Goal: Navigation & Orientation: Find specific page/section

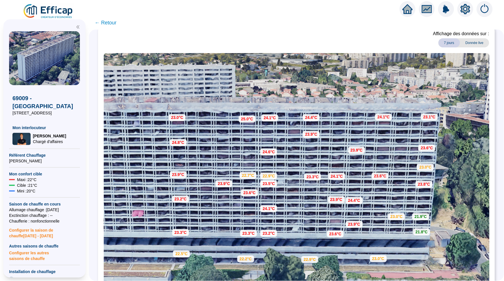
scroll to position [33, 0]
click at [108, 25] on span "← Retour" at bounding box center [106, 23] width 22 height 8
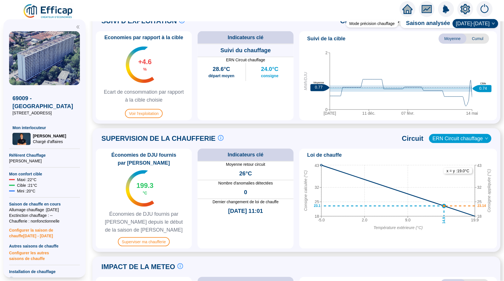
scroll to position [305, 0]
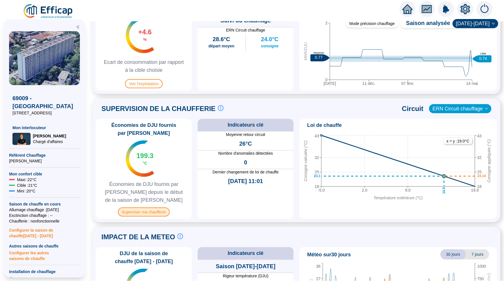
click at [154, 212] on span "Superviser ma chaufferie" at bounding box center [144, 211] width 52 height 9
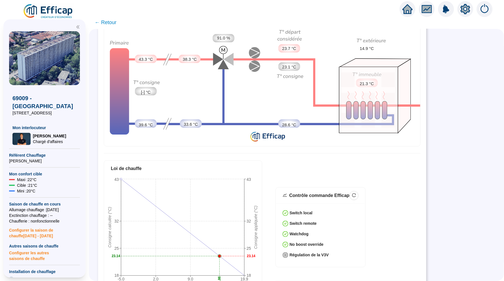
scroll to position [64, 0]
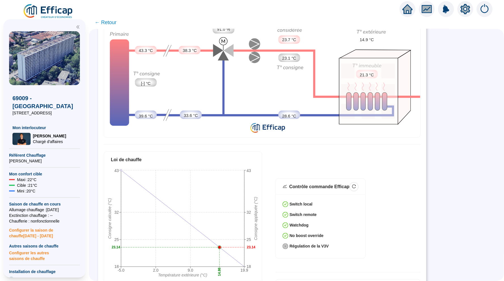
click at [104, 22] on span "← Retour" at bounding box center [106, 22] width 22 height 8
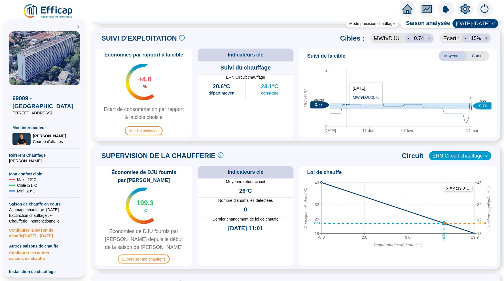
scroll to position [263, 0]
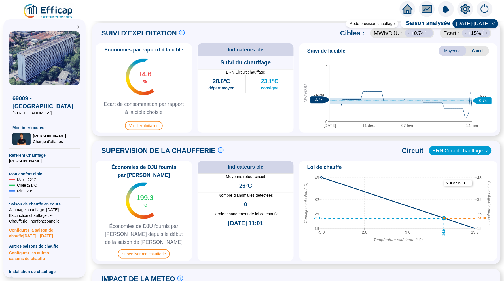
click at [477, 51] on span "Cumul" at bounding box center [478, 51] width 23 height 10
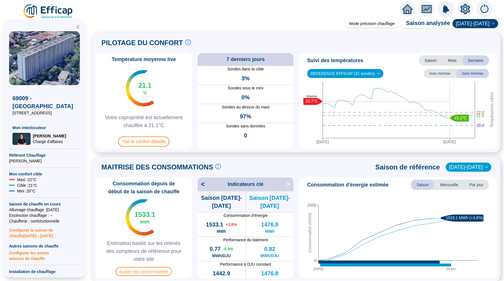
scroll to position [0, 0]
click at [403, 8] on icon "home" at bounding box center [408, 9] width 10 height 10
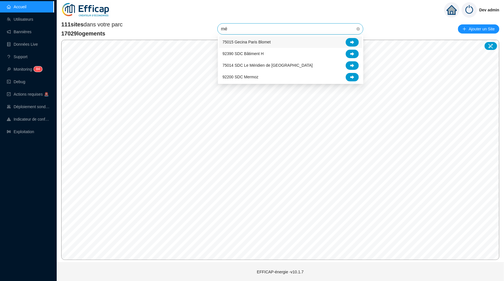
type input "mér"
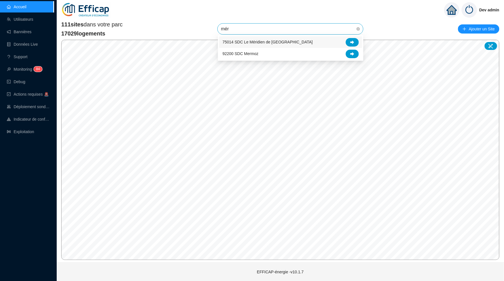
click at [277, 41] on span "75014 SDC Le Méridien de [GEOGRAPHIC_DATA]" at bounding box center [268, 42] width 90 height 6
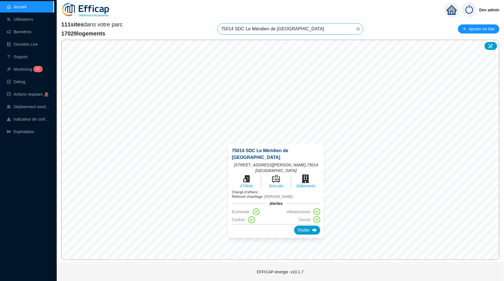
click at [283, 159] on div "© Mapbox © OpenStreetMap Improve this map 75014 SDC [GEOGRAPHIC_DATA][STREET_AD…" at bounding box center [280, 150] width 439 height 220
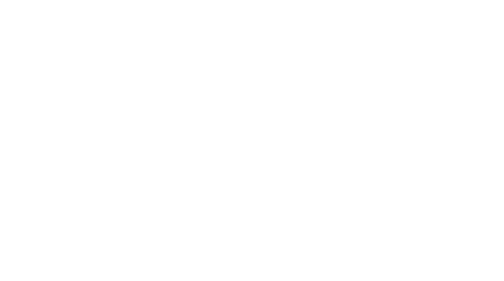
click at [288, 31] on div at bounding box center [252, 140] width 504 height 281
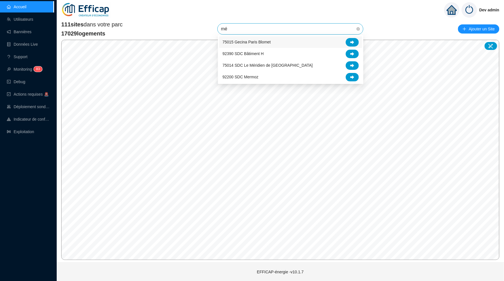
type input "mér"
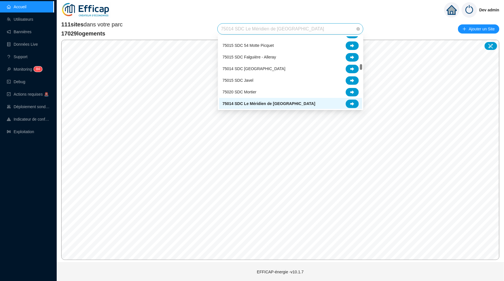
drag, startPoint x: 295, startPoint y: 29, endPoint x: 192, endPoint y: 28, distance: 102.7
click at [192, 28] on div "111 sites dans votre parc 17029 logements 75014 SDC [GEOGRAPHIC_DATA] de [GEOGR…" at bounding box center [280, 28] width 439 height 17
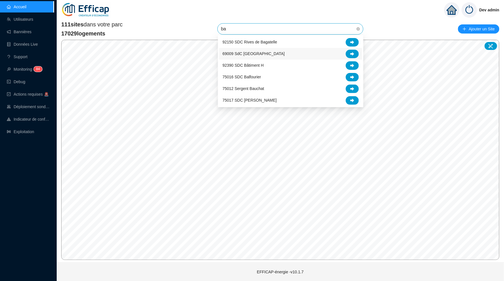
type input "bal"
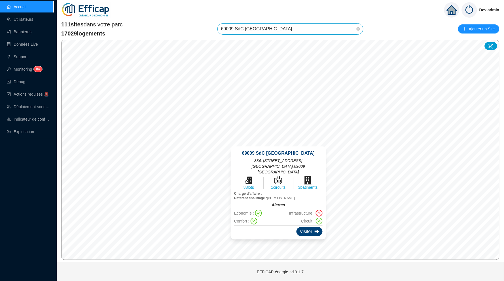
click at [309, 227] on div "Visiter" at bounding box center [310, 231] width 26 height 9
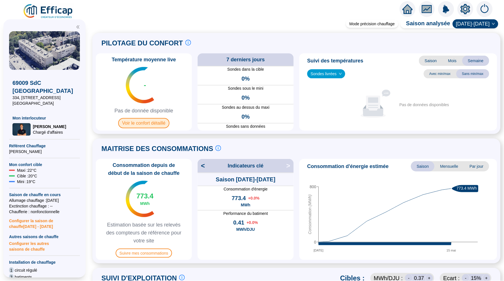
click at [157, 120] on span "Voir le confort détaillé" at bounding box center [143, 123] width 51 height 10
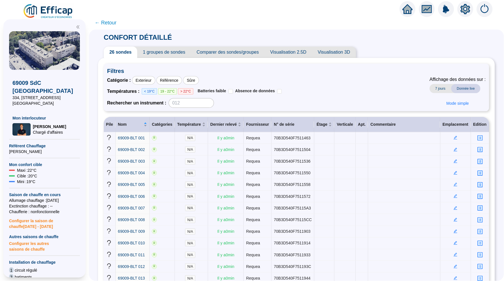
click at [410, 9] on icon "home" at bounding box center [408, 9] width 10 height 8
